Goal: Transaction & Acquisition: Purchase product/service

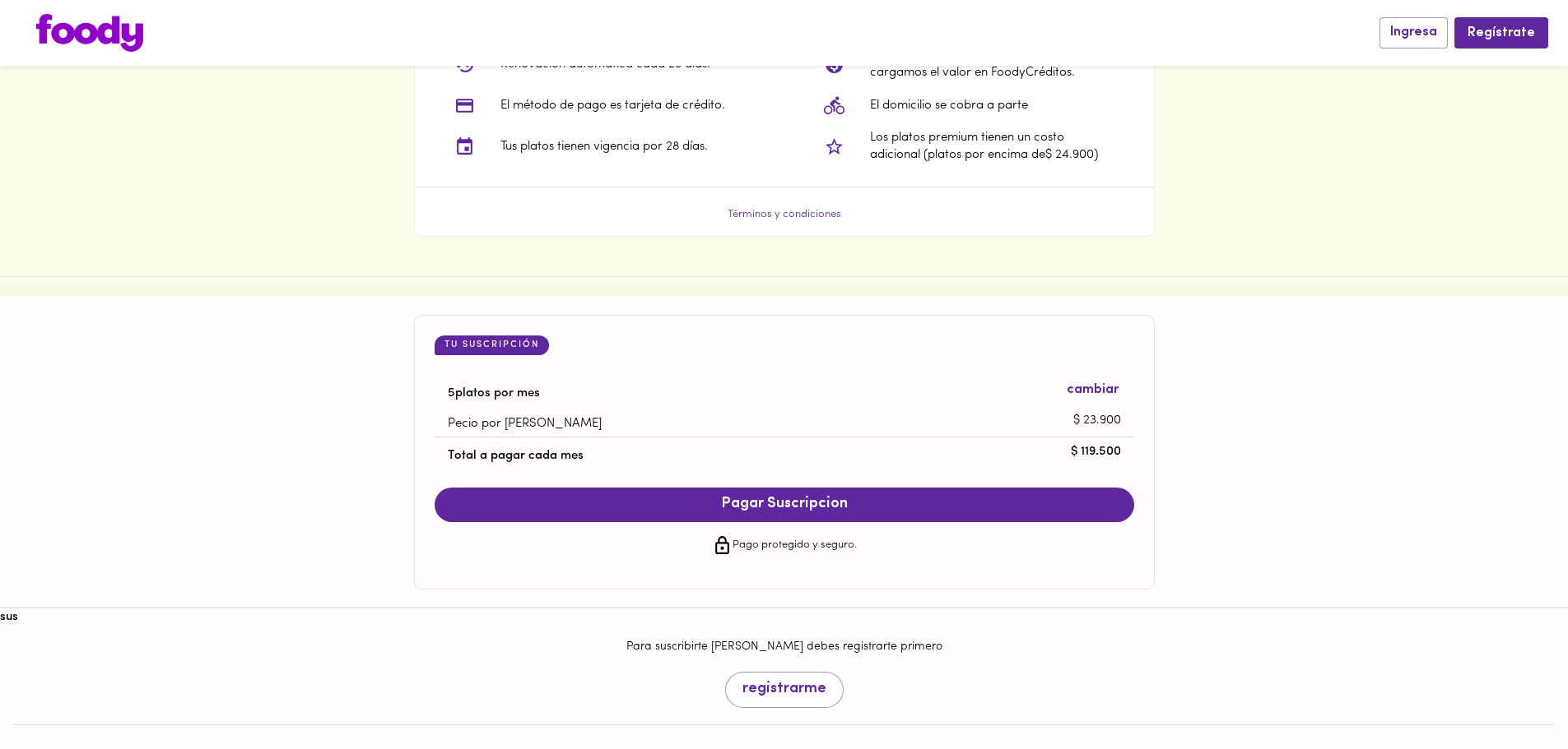
scroll to position [1396, 0]
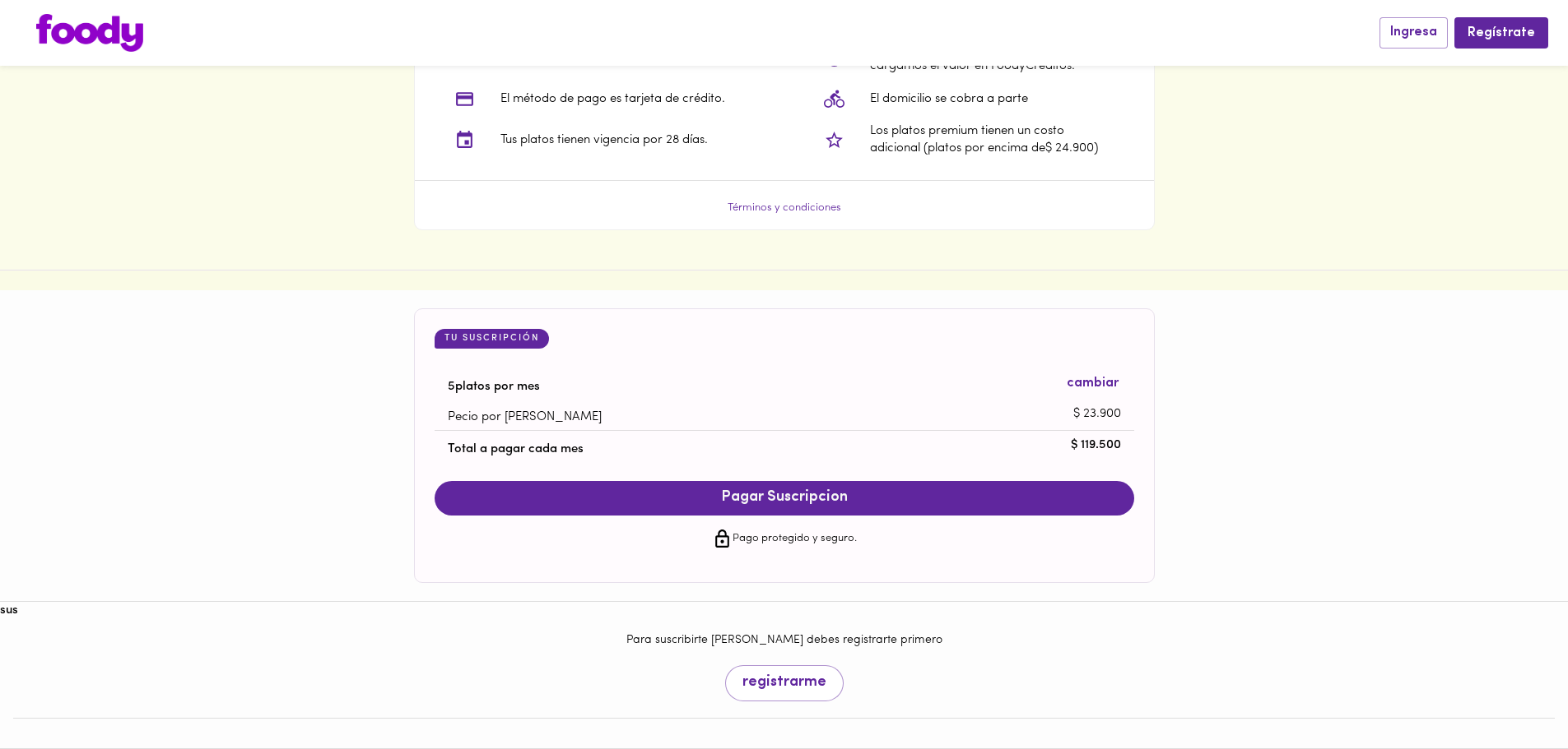
click at [794, 494] on span "Pagar Suscripcion" at bounding box center [785, 498] width 667 height 18
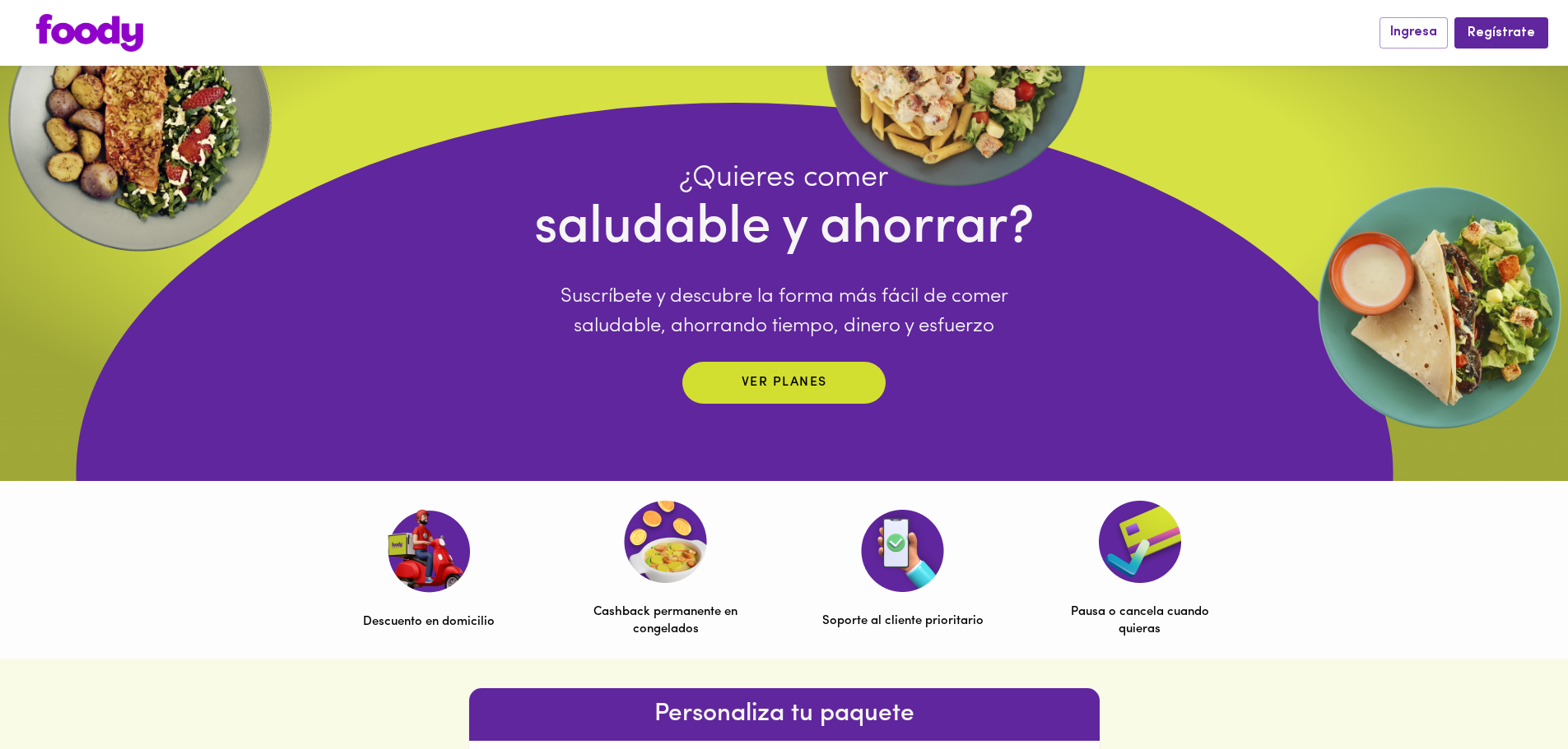
scroll to position [0, 0]
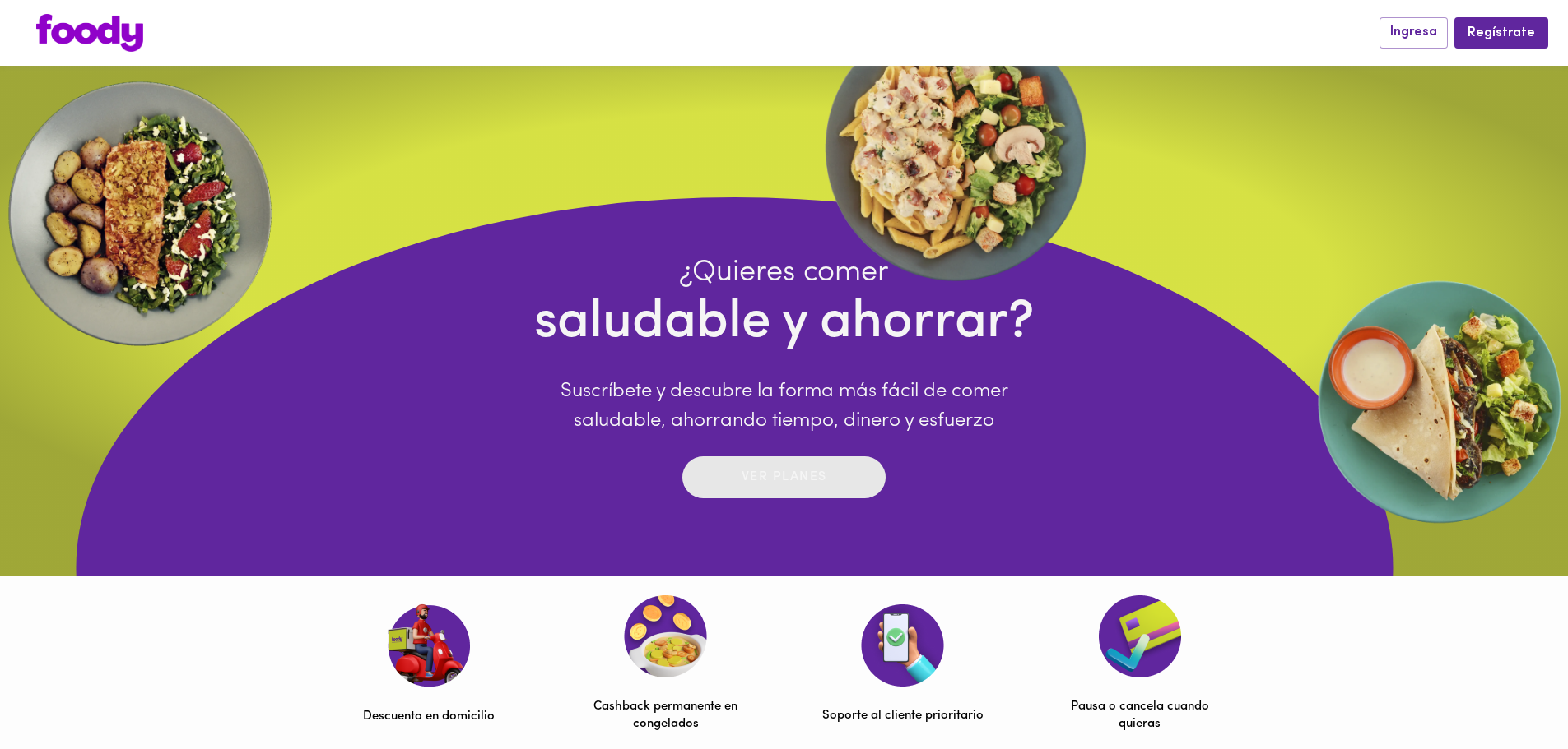
click at [791, 495] on button "Ver planes" at bounding box center [783, 477] width 203 height 42
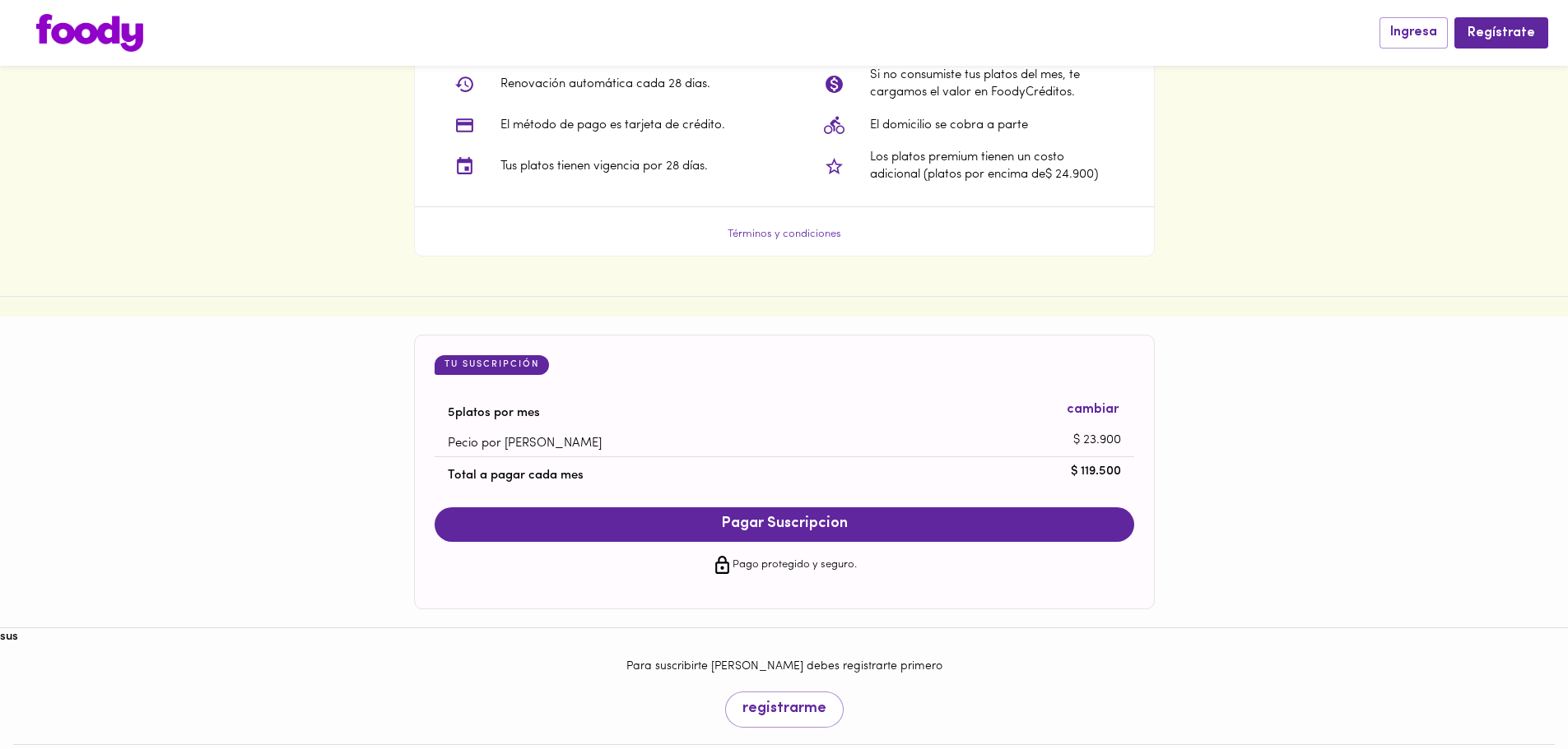
scroll to position [1396, 0]
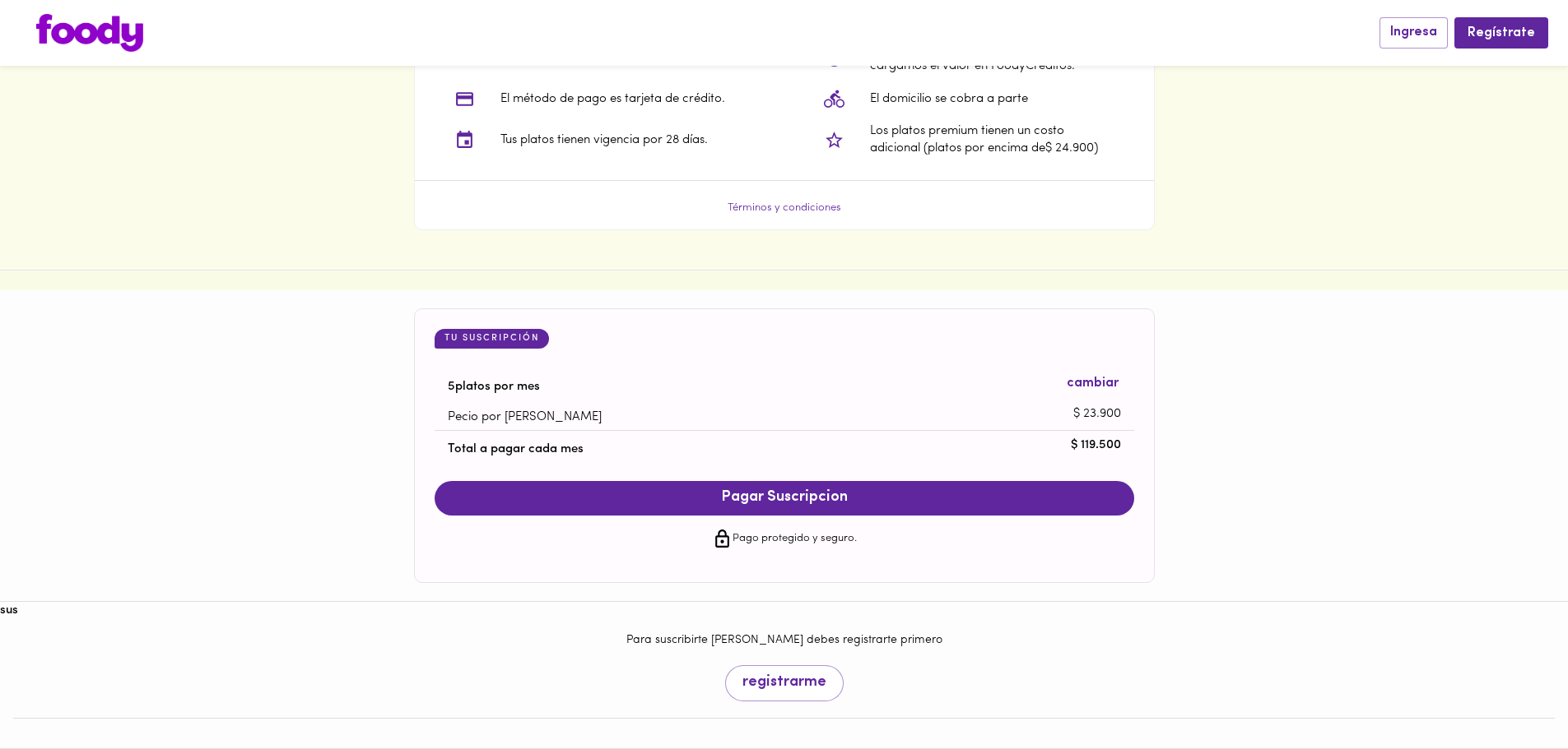
click at [97, 44] on img at bounding box center [90, 33] width 107 height 38
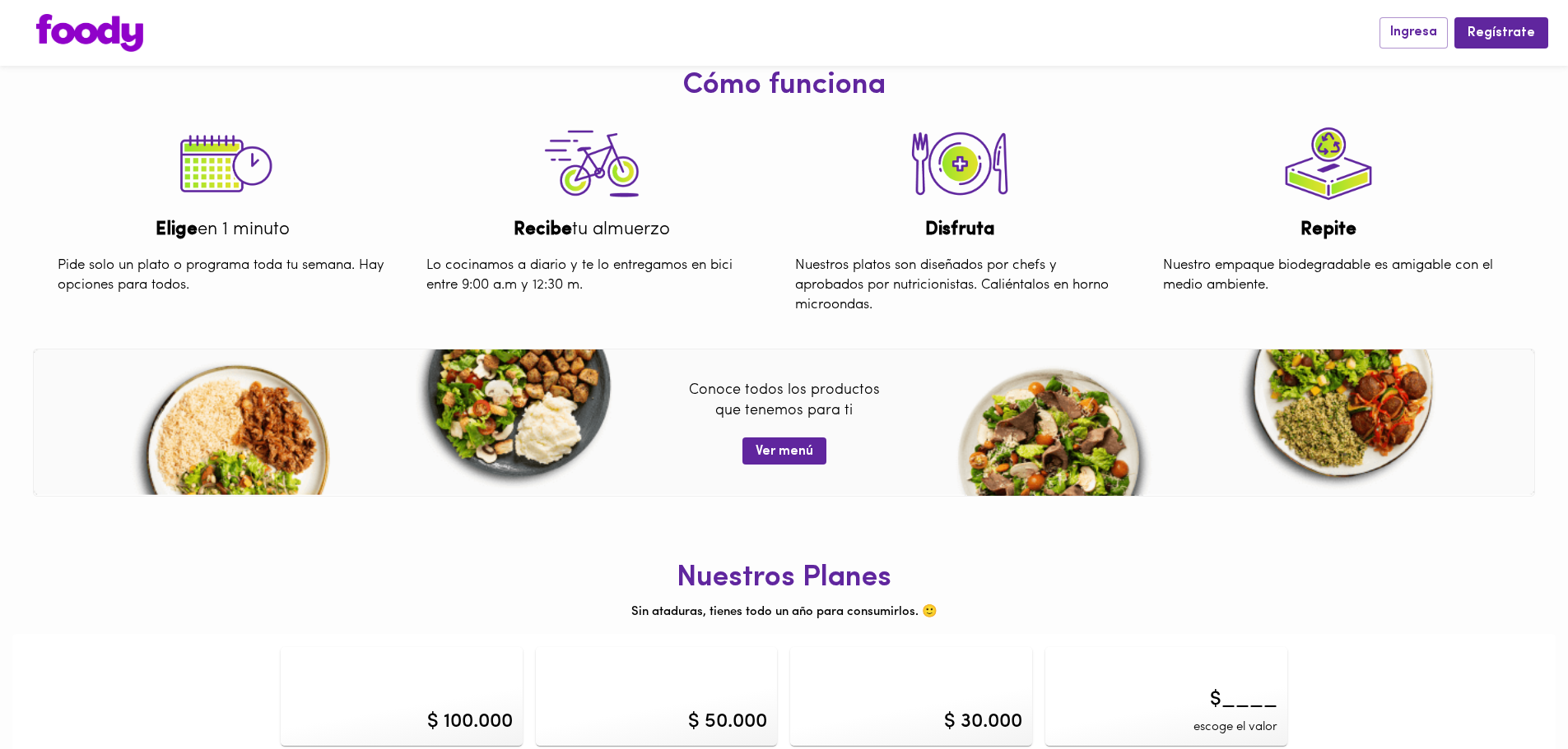
scroll to position [651, 0]
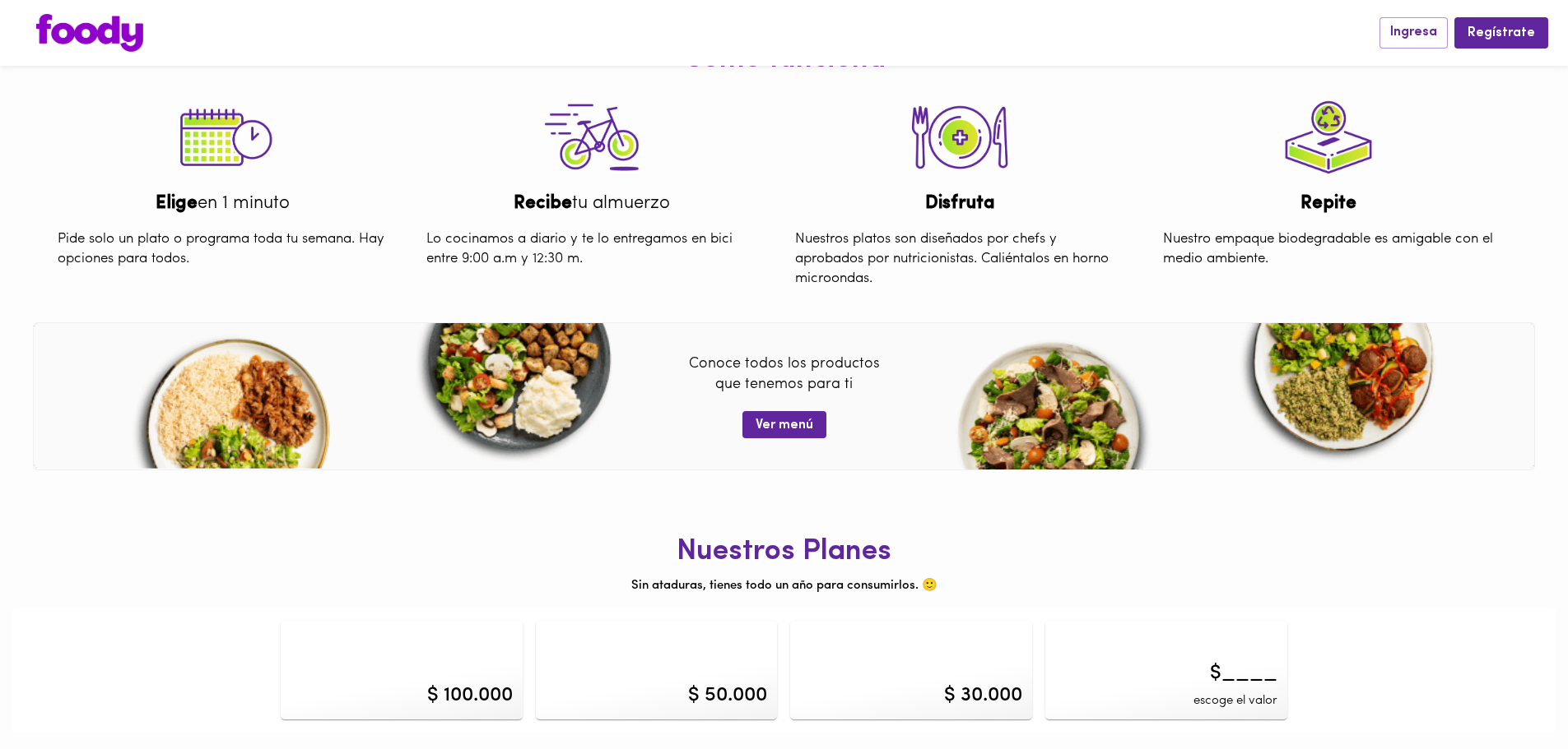
click at [457, 690] on div "$ 100.000" at bounding box center [470, 696] width 86 height 28
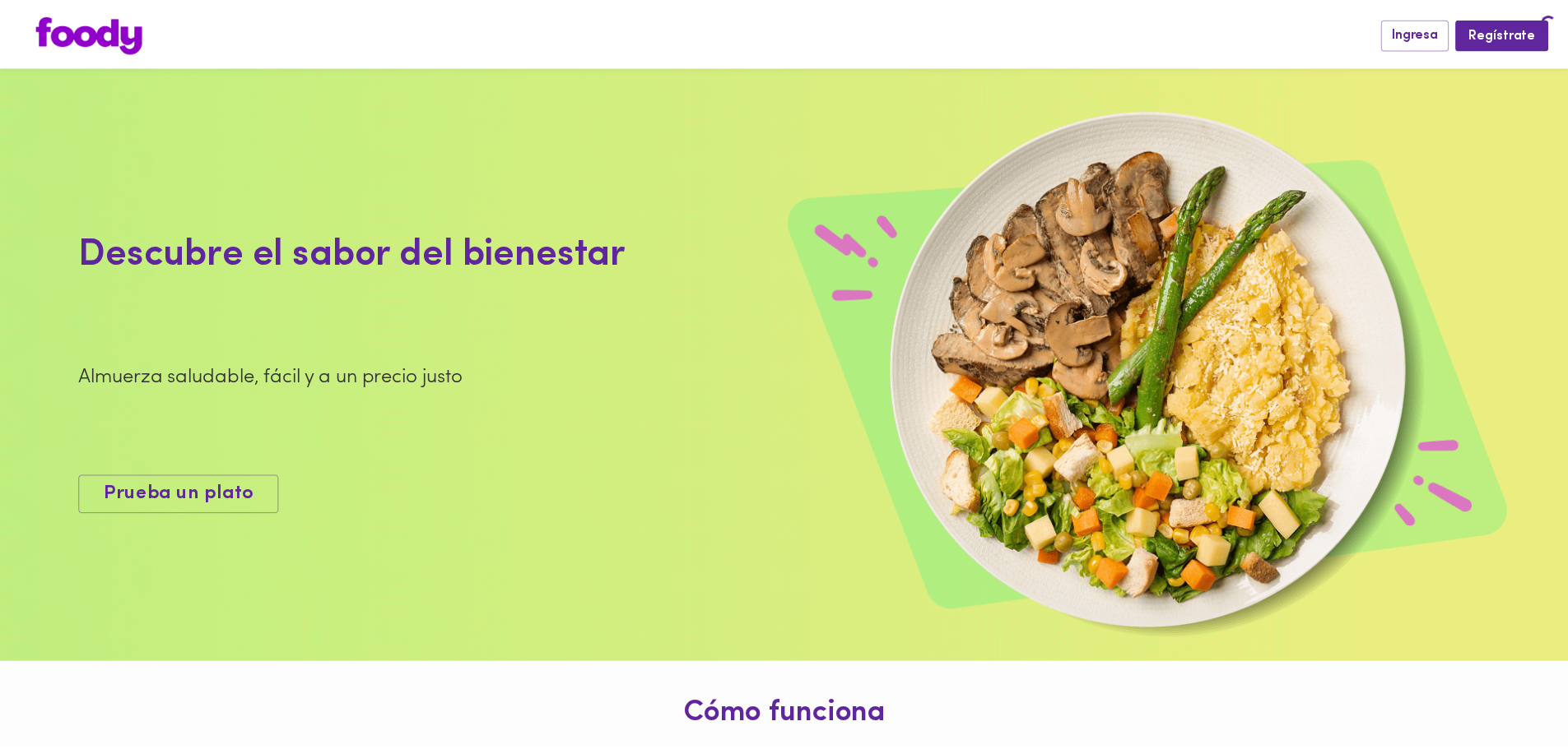
scroll to position [651, 0]
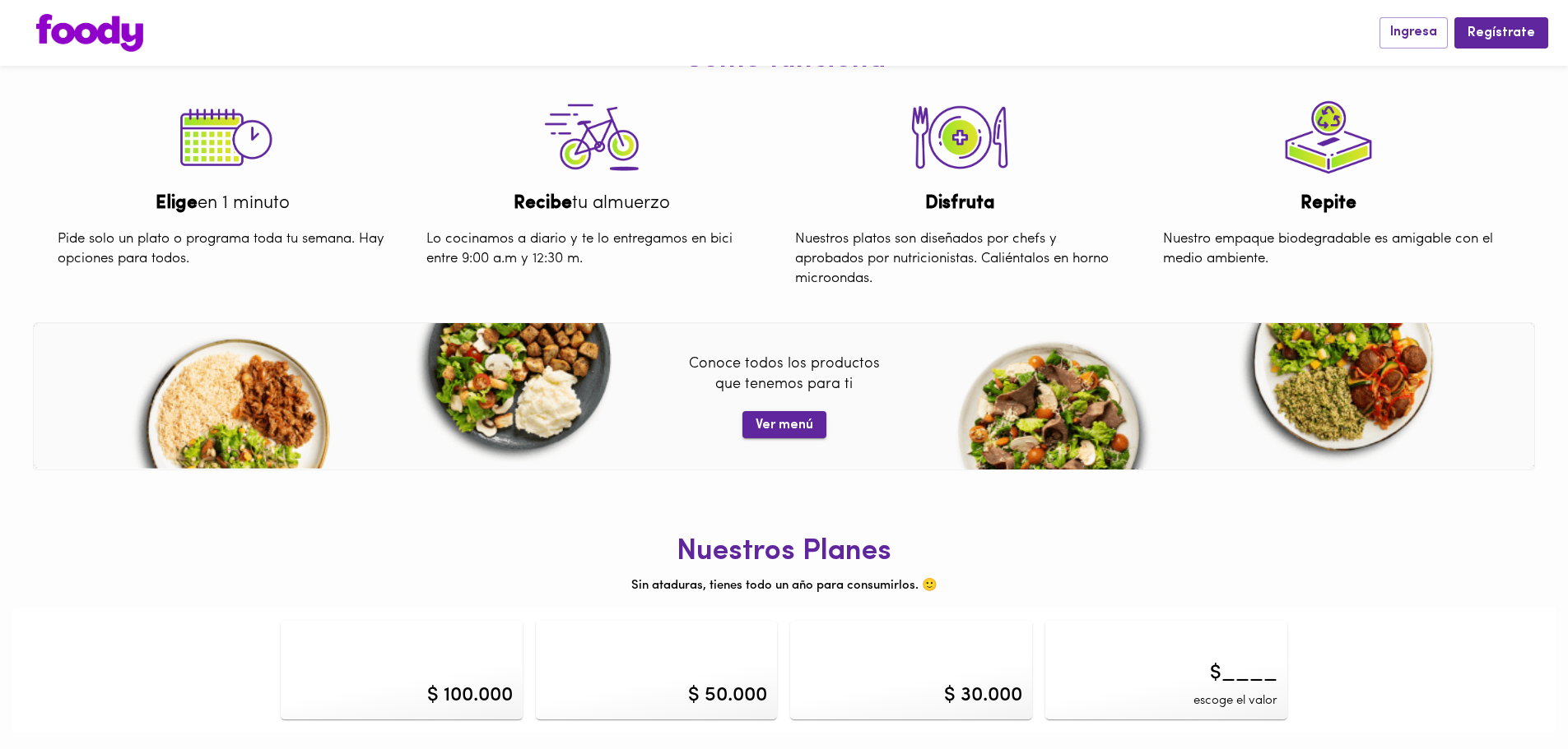
click at [797, 421] on span "Ver menú" at bounding box center [784, 425] width 58 height 16
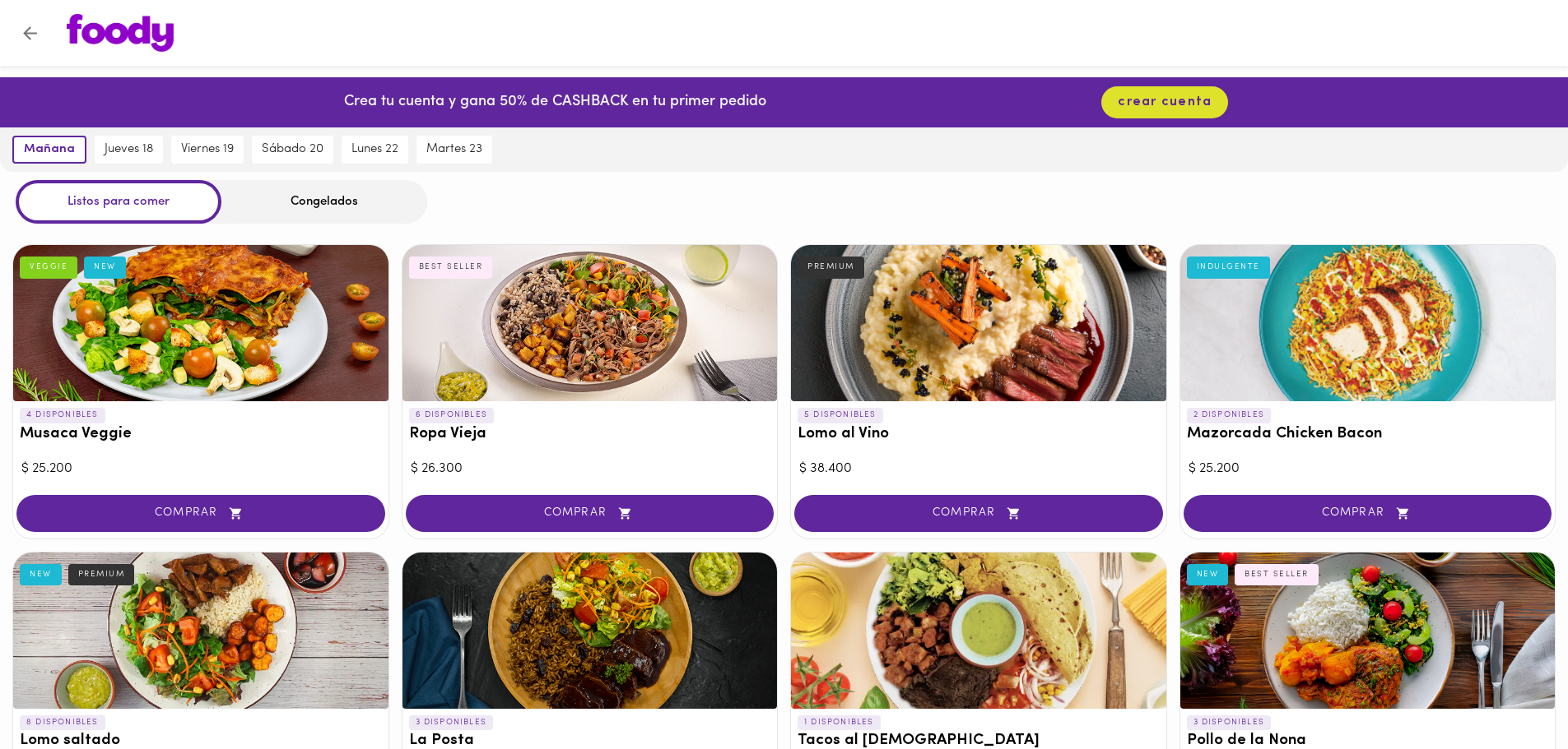
click at [617, 347] on div at bounding box center [590, 324] width 375 height 156
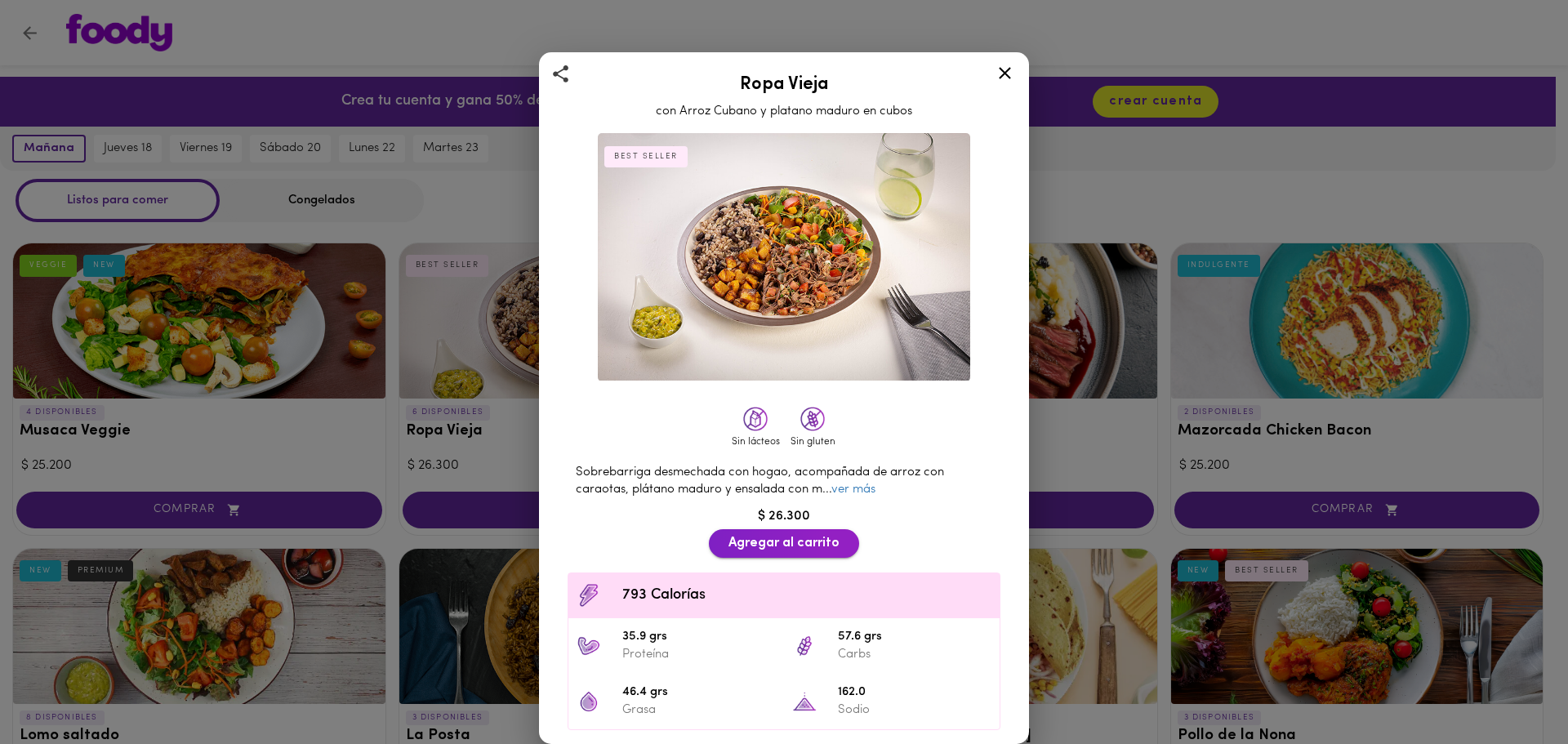
click at [786, 538] on span "Agregar al carrito" at bounding box center [784, 544] width 111 height 16
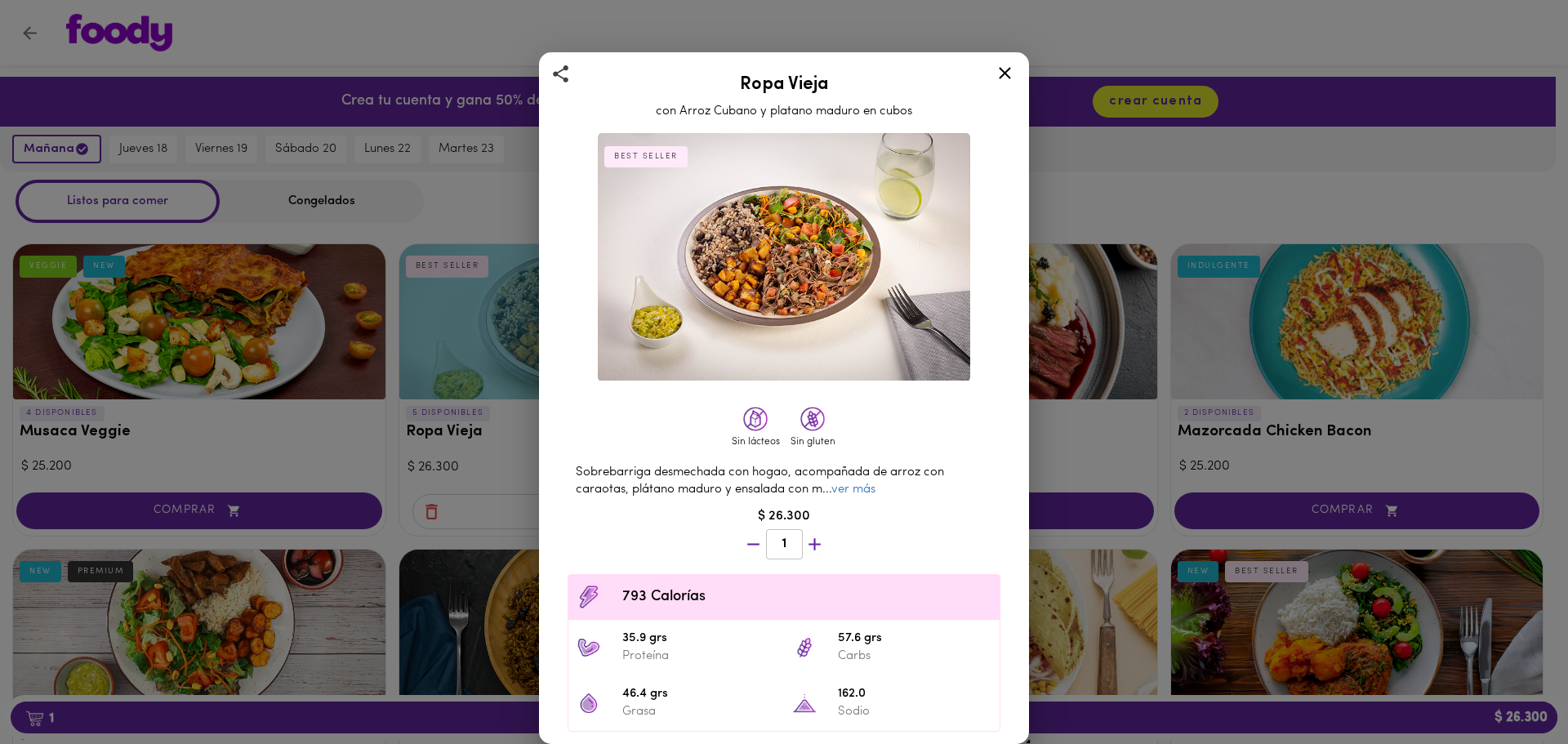
click at [1005, 74] on icon at bounding box center [1005, 73] width 12 height 12
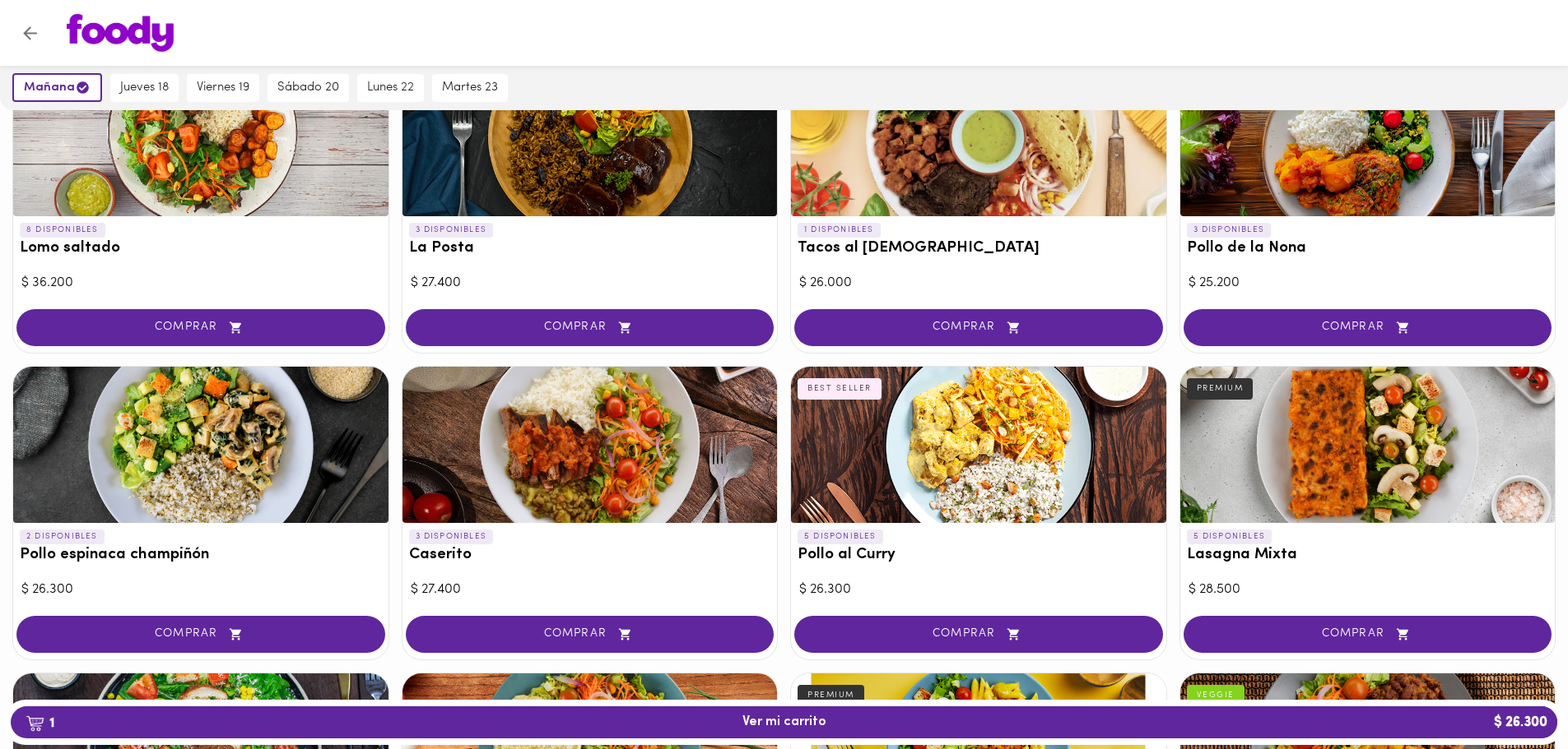
scroll to position [905, 0]
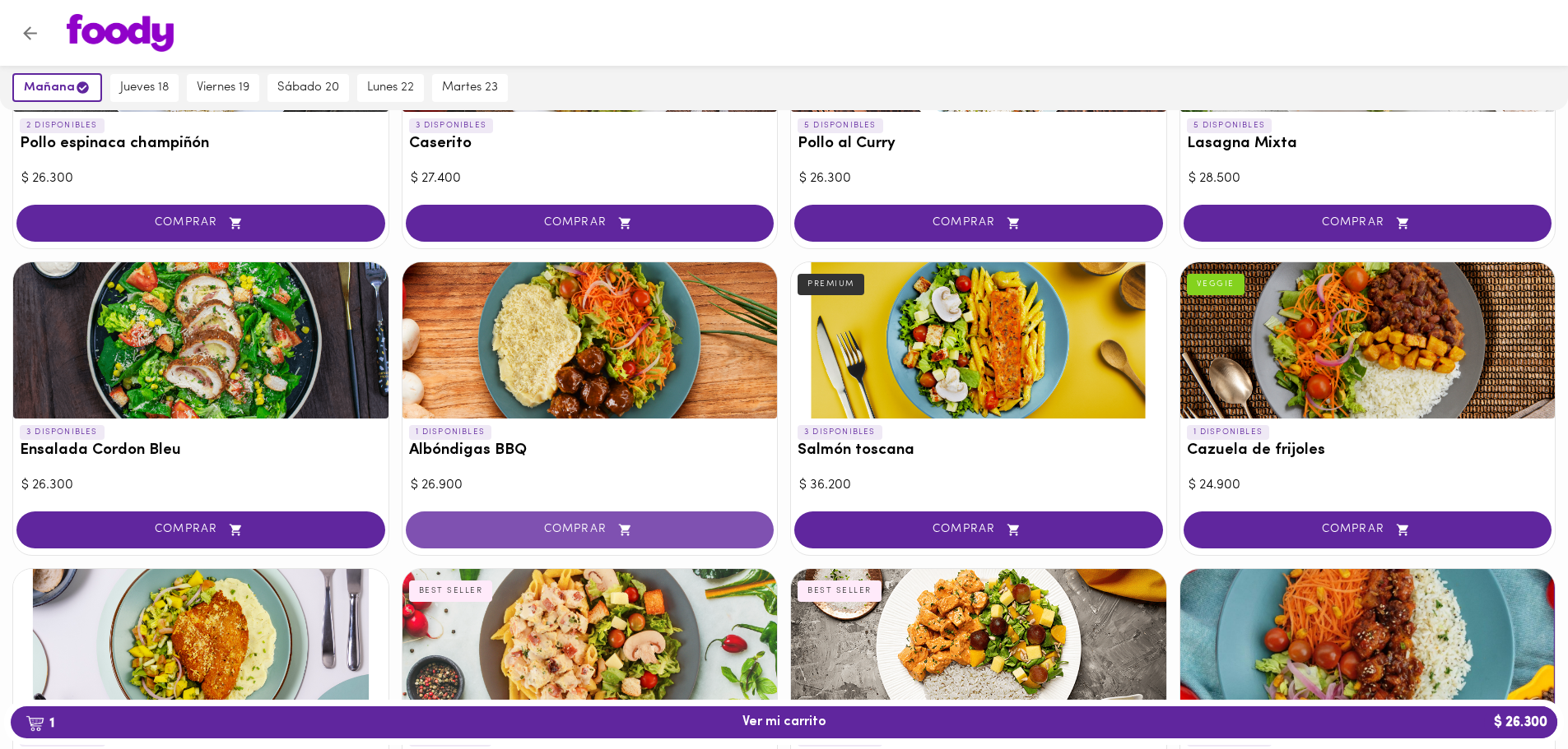
click at [590, 520] on button "COMPRAR" at bounding box center [590, 530] width 369 height 37
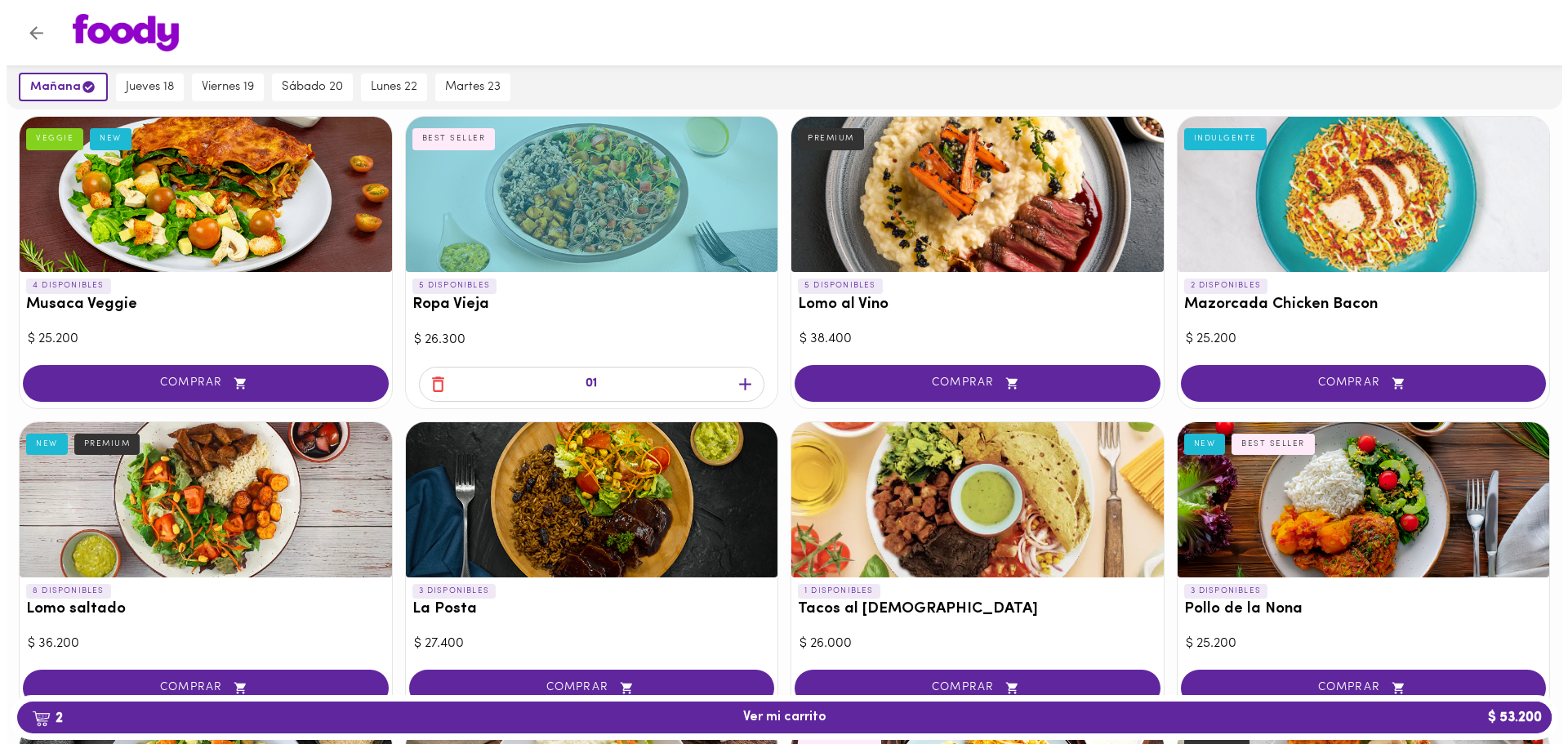
scroll to position [103, 0]
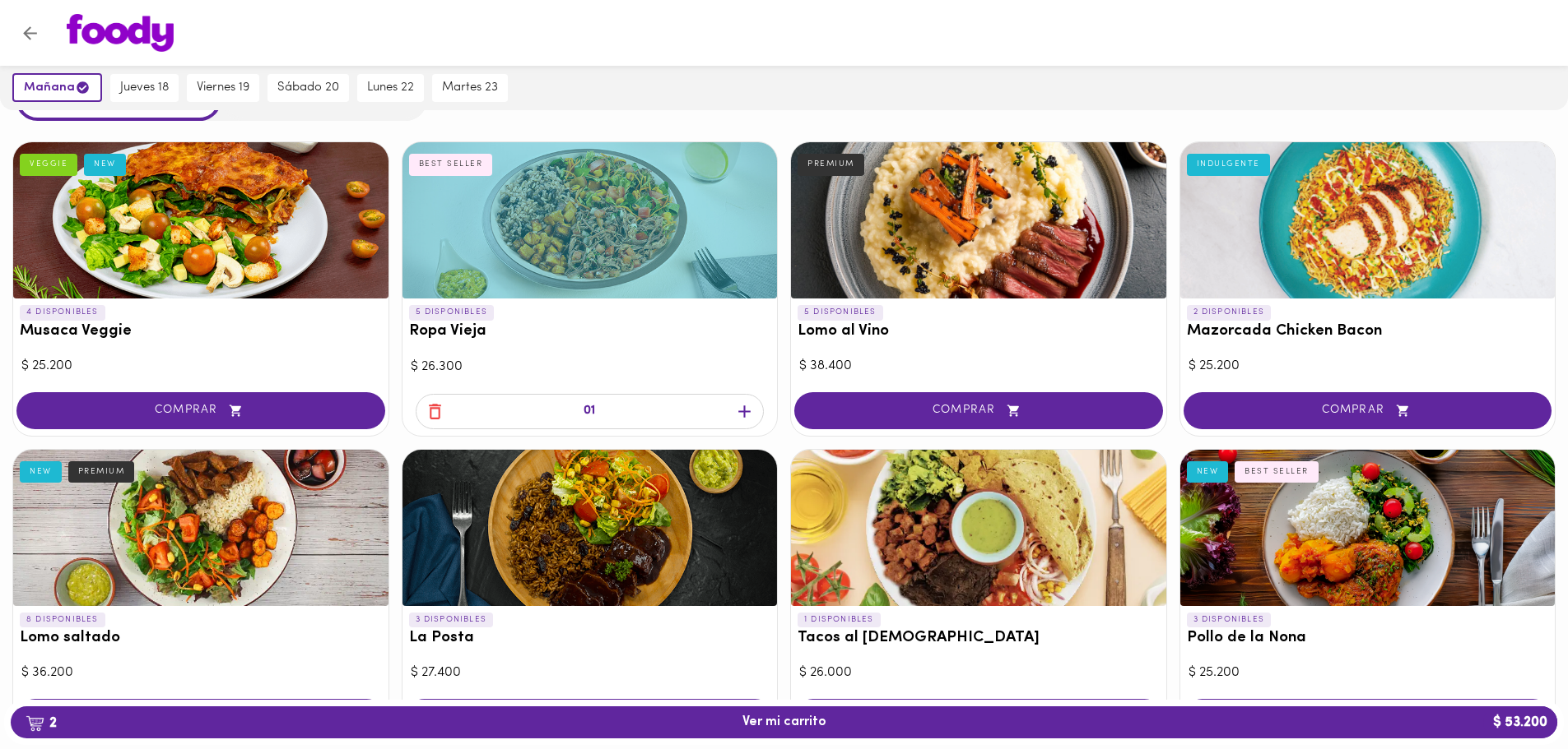
click at [805, 721] on span "2 Ver mi carrito $ 53.200" at bounding box center [784, 722] width 84 height 16
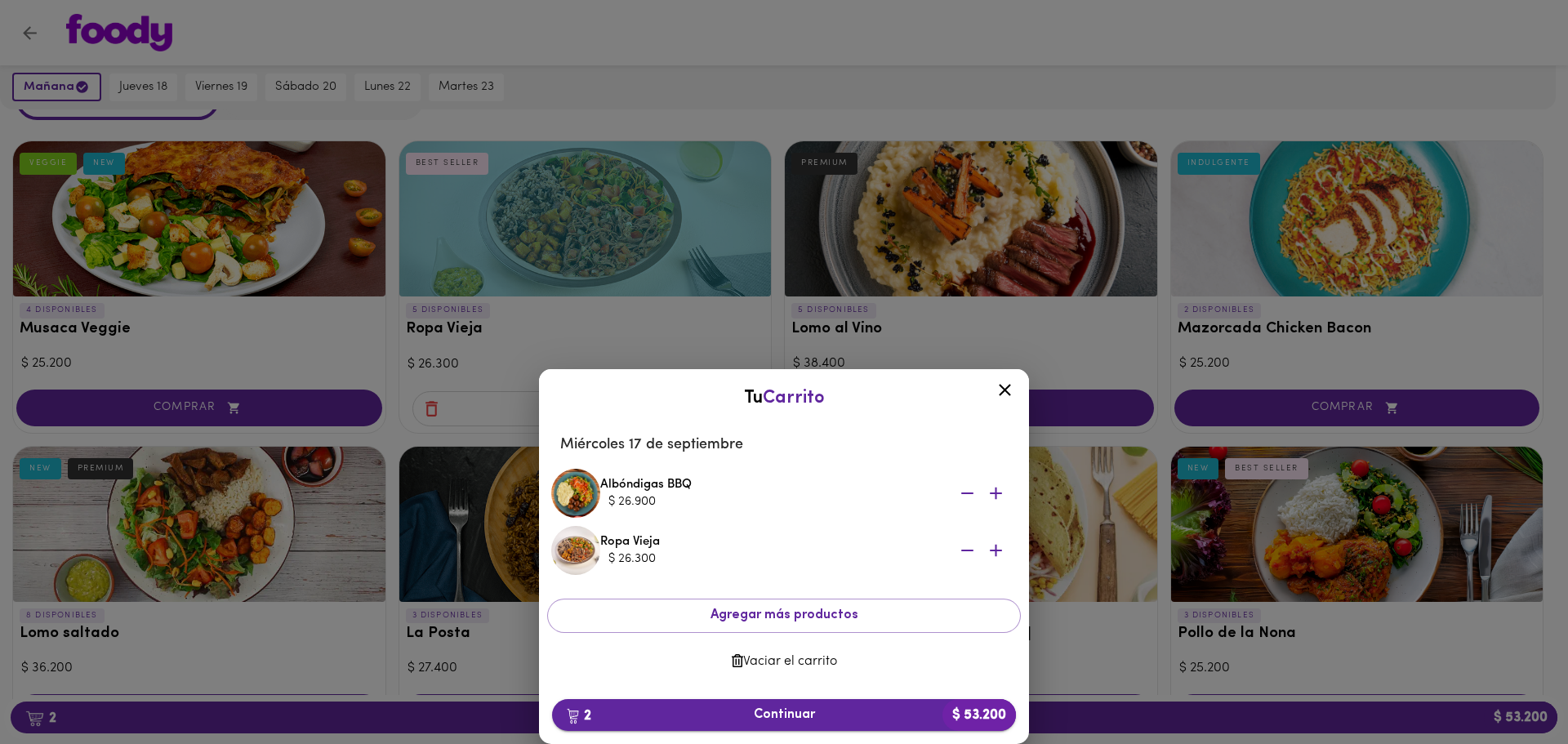
click at [799, 713] on span "2 Continuar $ 53.200" at bounding box center [783, 716] width 437 height 16
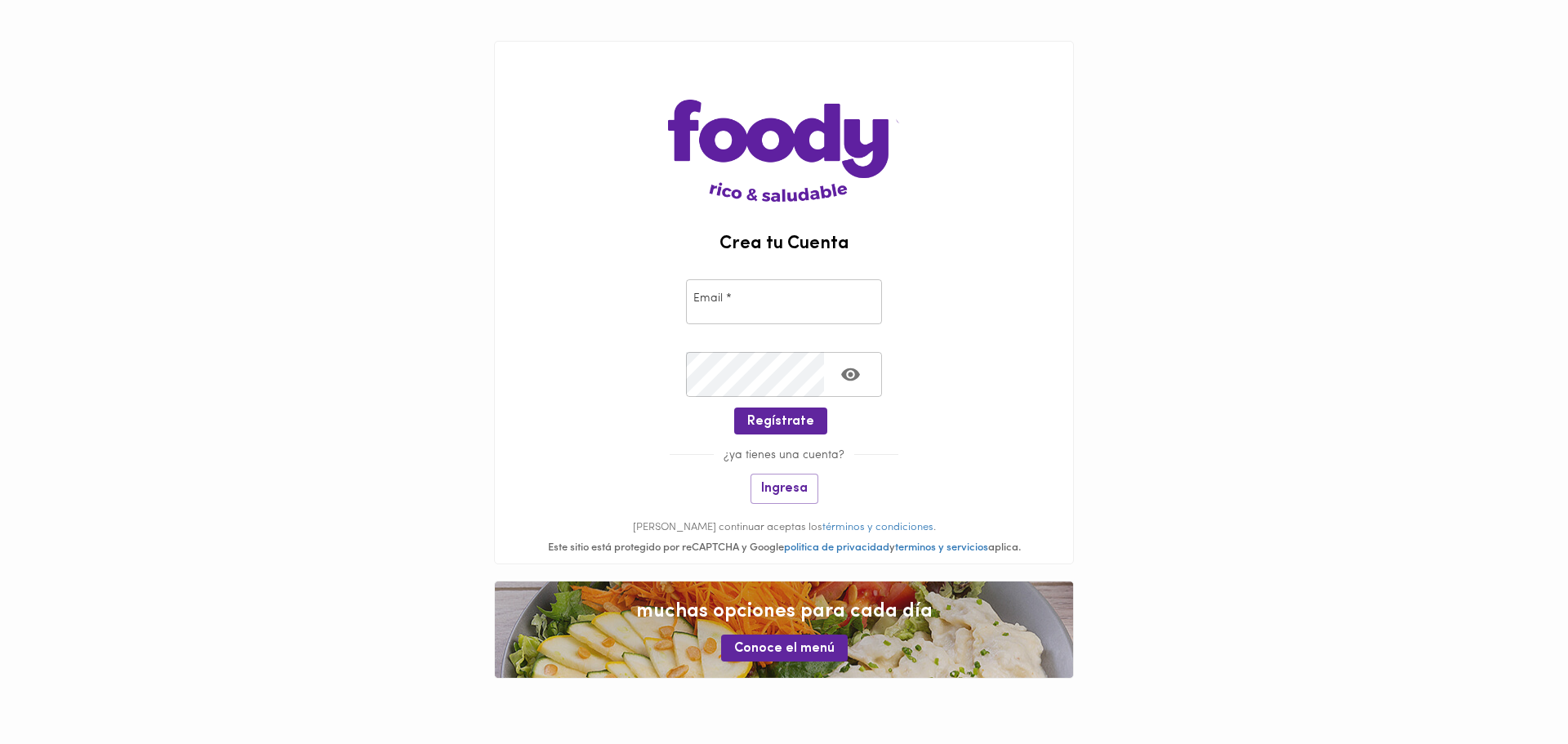
click at [769, 320] on input "email" at bounding box center [783, 301] width 196 height 45
type input "femelog2016@gmail.com"
click at [795, 417] on span "Regístrate" at bounding box center [780, 422] width 67 height 16
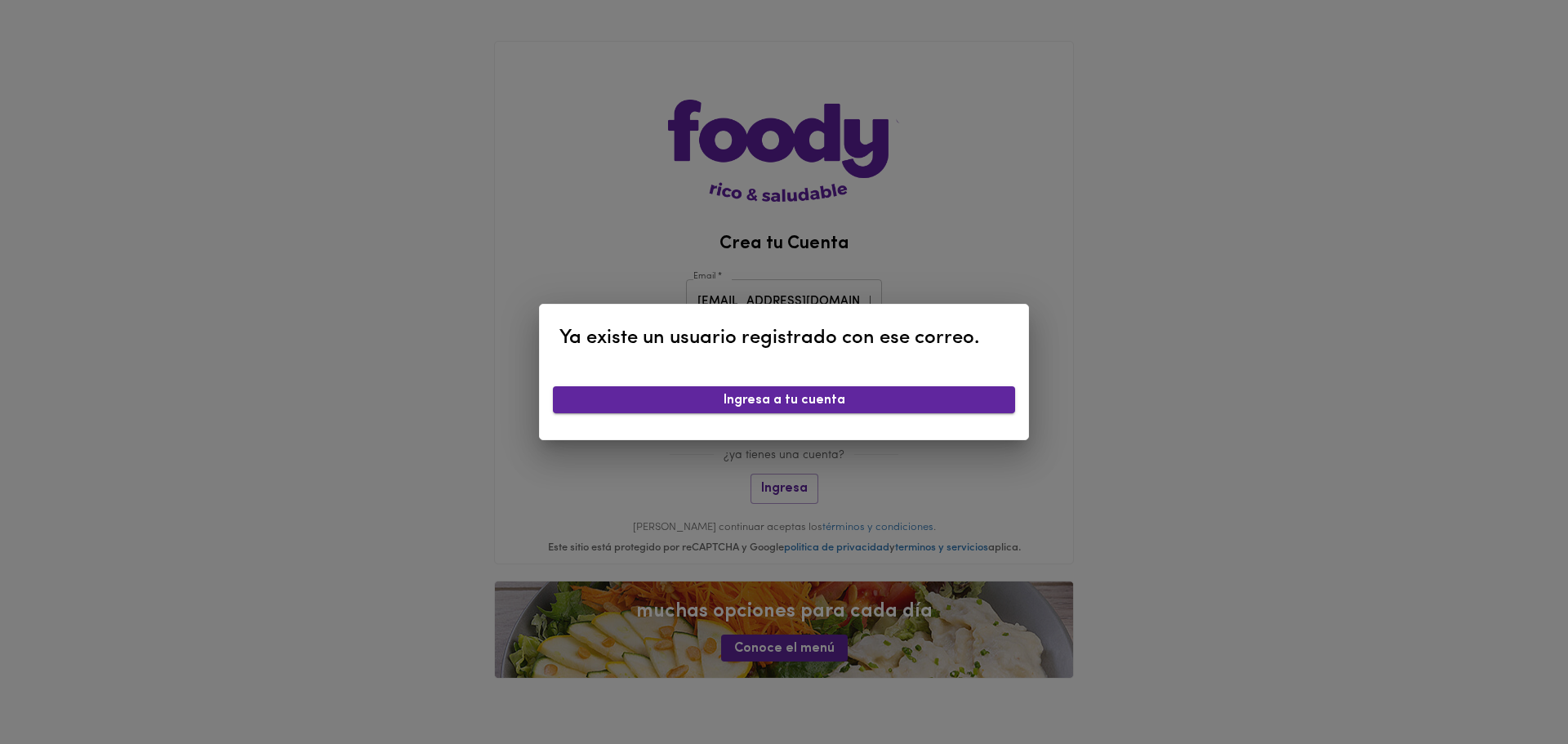
click at [781, 406] on span "Ingresa a tu cuenta" at bounding box center [784, 401] width 436 height 16
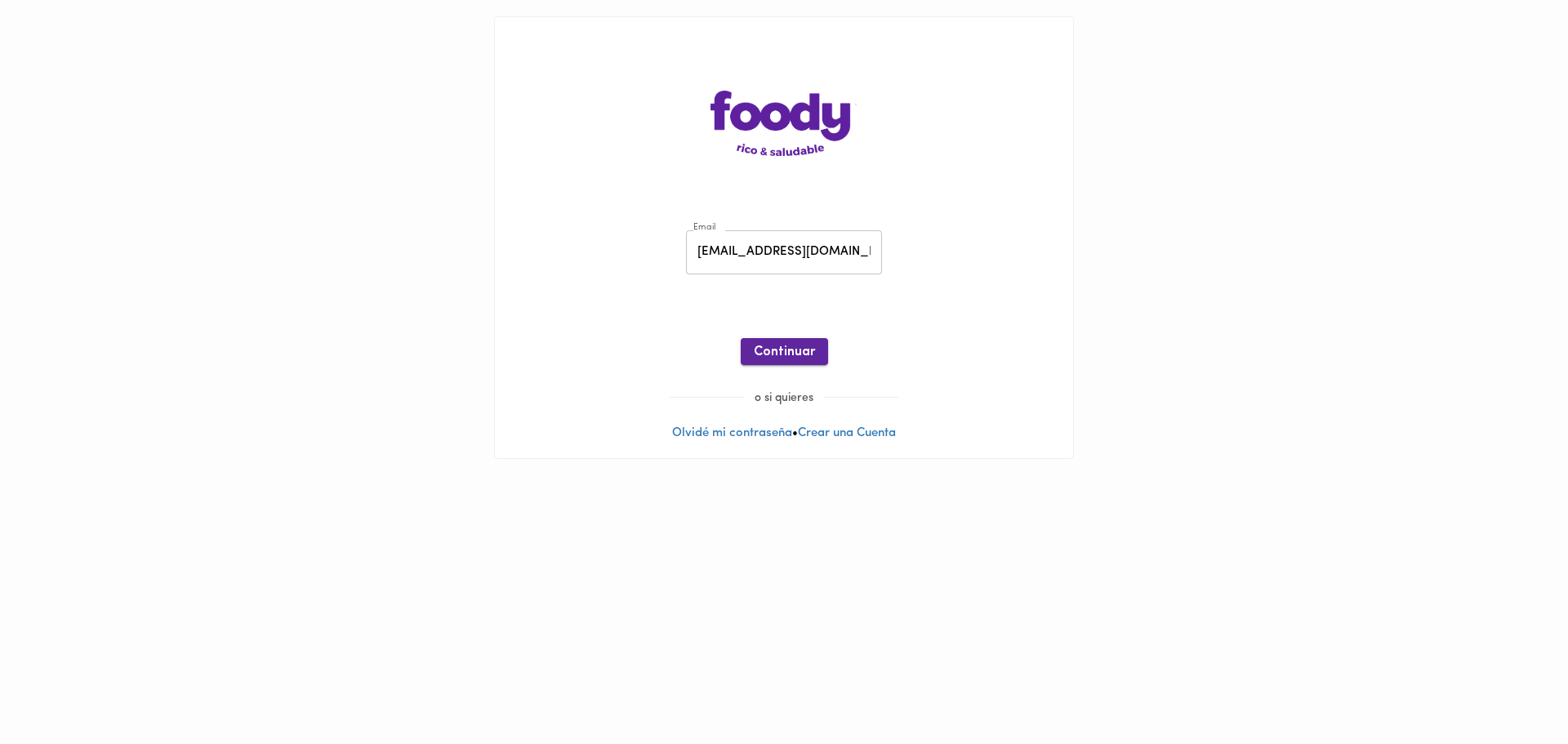
click at [787, 357] on span "Continuar" at bounding box center [785, 353] width 62 height 16
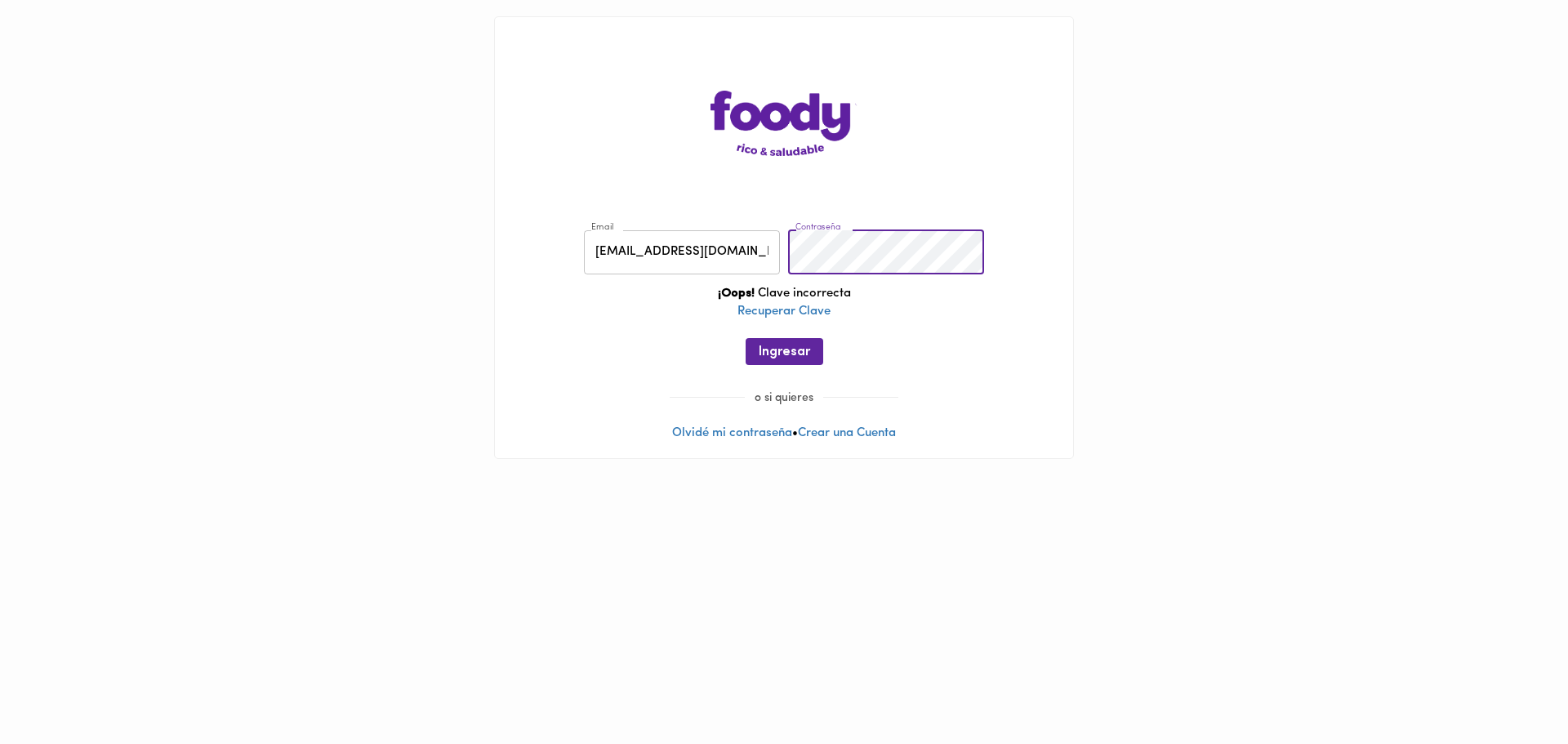
click at [657, 284] on div "Email femelog2016@gmail.com Email Contraseña Contraseña ¡Oops! Clave incorrecta…" at bounding box center [784, 301] width 546 height 176
click at [774, 357] on span "Ingresar" at bounding box center [784, 353] width 51 height 16
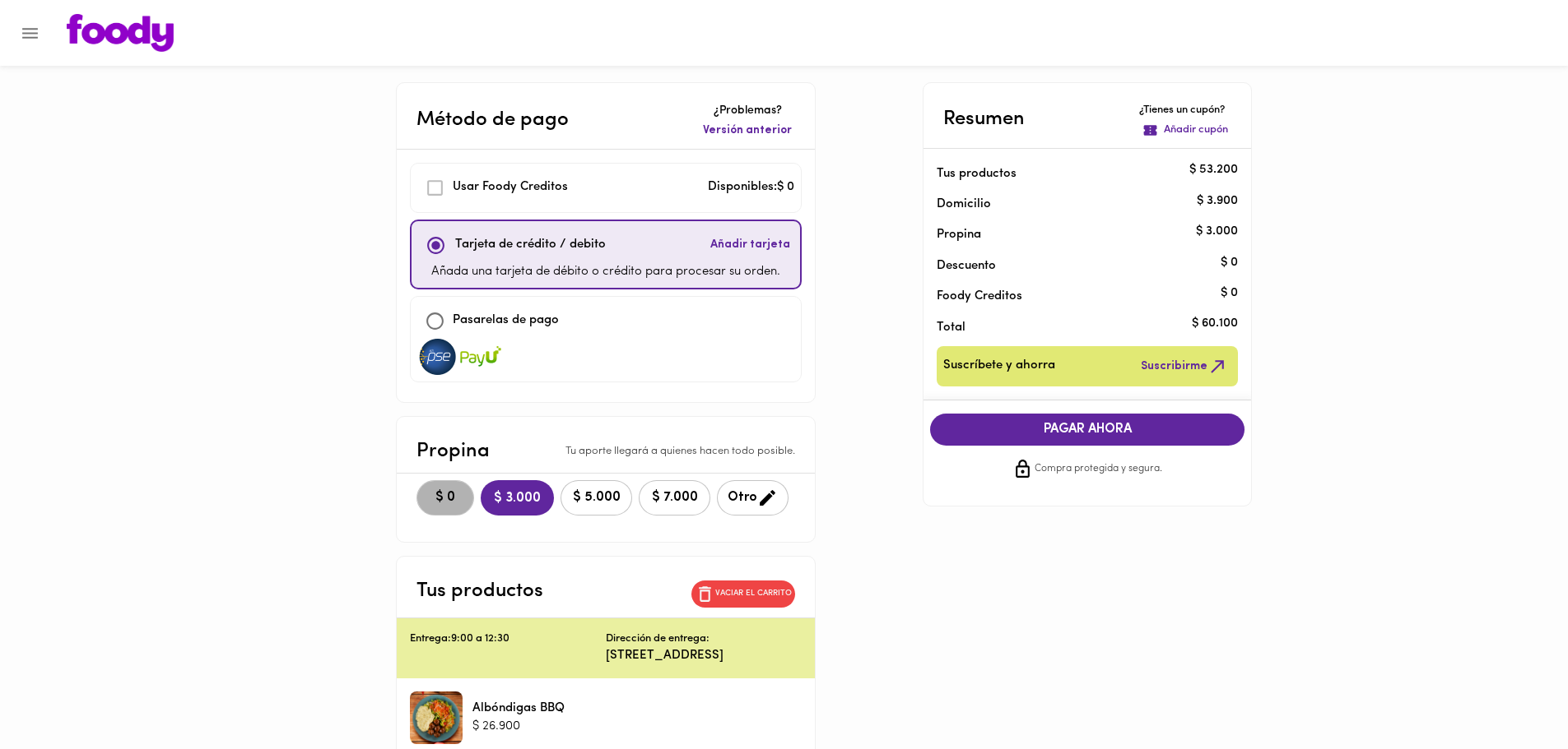
click at [435, 497] on span "$ 0" at bounding box center [445, 498] width 36 height 16
click at [698, 336] on div "Pasarelas de pago" at bounding box center [605, 321] width 377 height 35
checkbox input "false"
checkbox input "true"
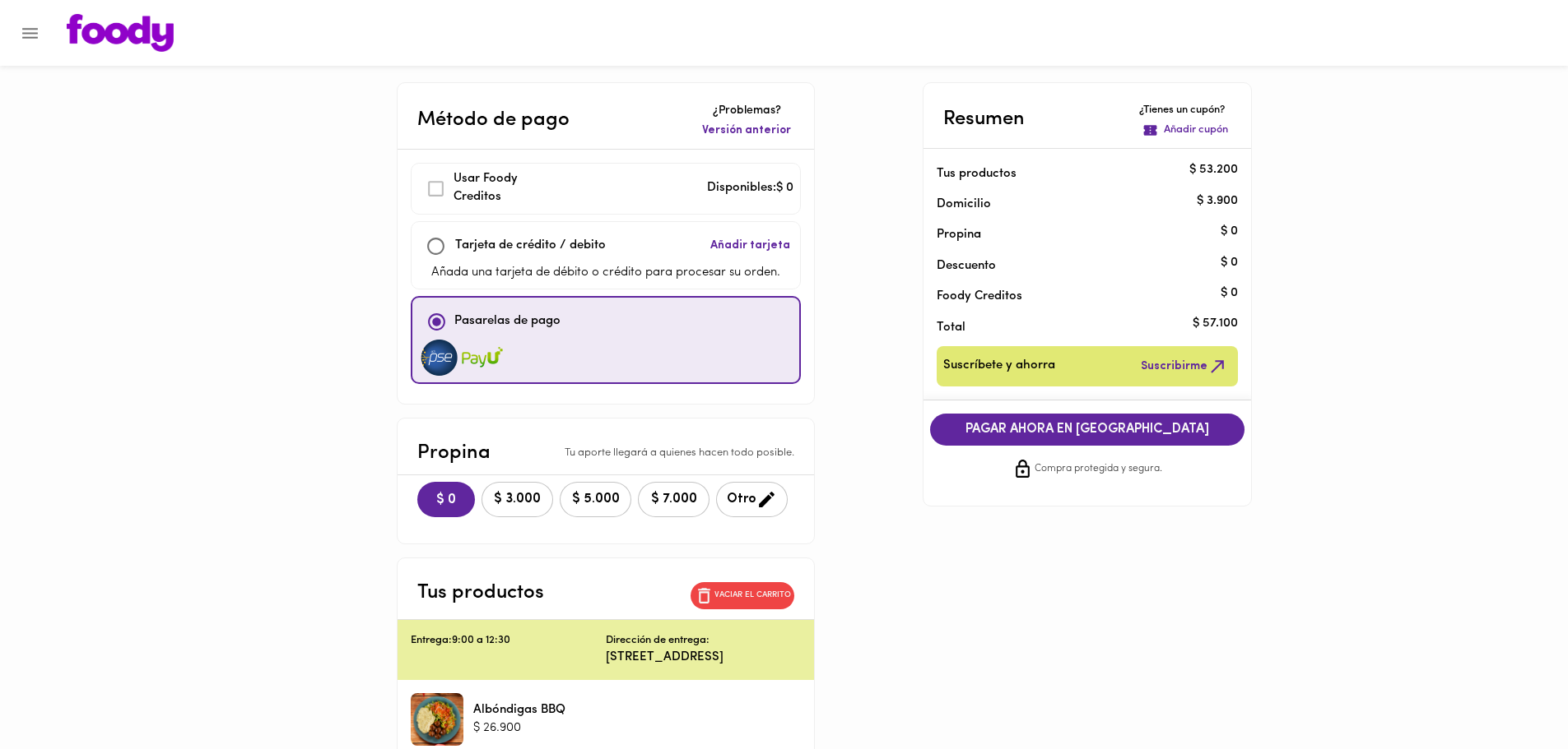
click at [1079, 440] on button "PAGAR AHORA EN PASARELA" at bounding box center [1087, 430] width 314 height 32
